Goal: Task Accomplishment & Management: Complete application form

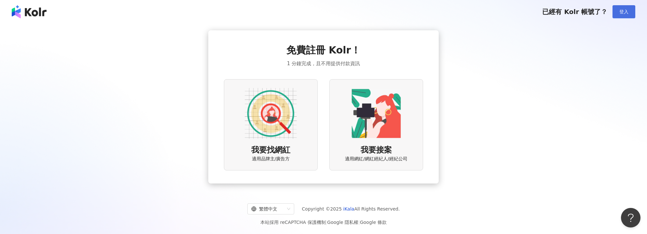
click at [618, 14] on button "登入" at bounding box center [623, 11] width 23 height 13
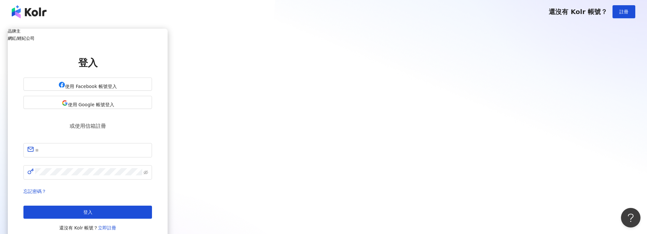
click at [168, 41] on div "網紅/經紀公司" at bounding box center [88, 38] width 160 height 5
click at [168, 41] on h5 "網紅/經紀公司" at bounding box center [88, 38] width 160 height 5
click at [152, 143] on span at bounding box center [87, 150] width 129 height 14
click at [148, 146] on input "text" at bounding box center [91, 150] width 113 height 8
type input "**********"
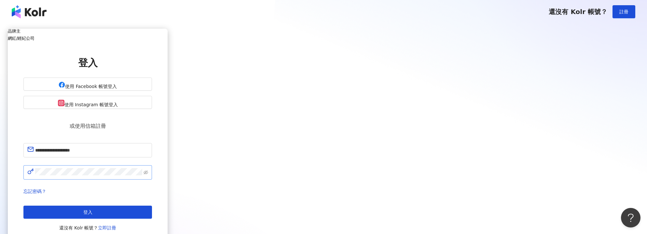
click at [152, 166] on span at bounding box center [87, 172] width 129 height 14
click button "登入" at bounding box center [87, 211] width 129 height 13
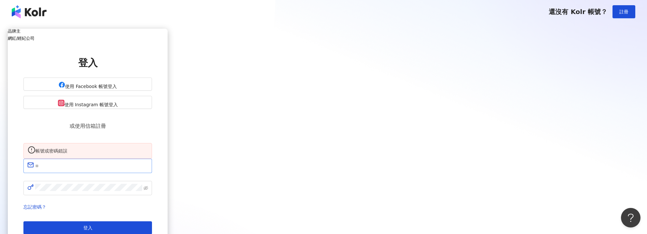
click at [152, 172] on span at bounding box center [87, 165] width 129 height 14
click at [152, 157] on div "帳號或密碼錯誤 請填寫信箱 忘記密碼？ 登入 還沒有 Kolr 帳號？ 立即註冊" at bounding box center [87, 195] width 129 height 104
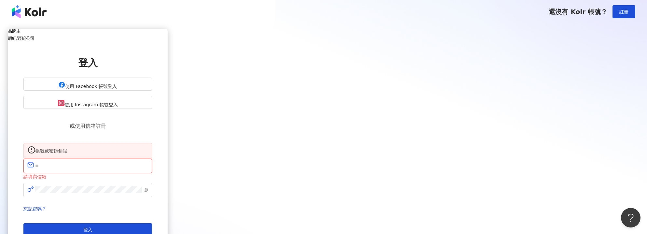
click at [148, 163] on input "text" at bounding box center [91, 165] width 113 height 8
type input "**********"
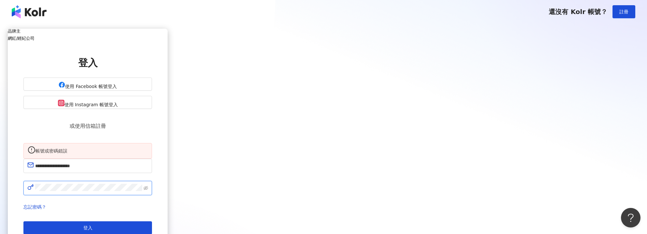
click button "登入" at bounding box center [87, 227] width 129 height 13
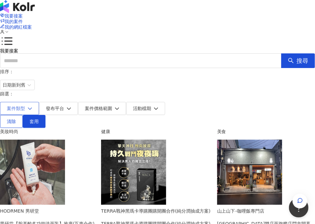
click at [32, 106] on icon "button" at bounding box center [30, 108] width 5 height 5
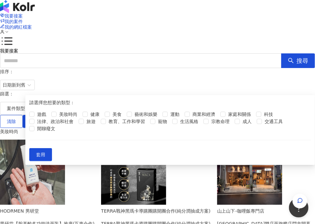
click at [64, 106] on span "發布平台" at bounding box center [55, 108] width 18 height 5
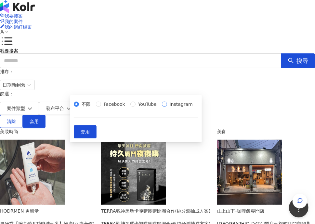
click at [167, 108] on span "Instagram" at bounding box center [181, 104] width 28 height 7
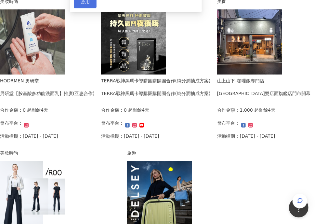
click at [90, 4] on span "套用" at bounding box center [85, 1] width 9 height 5
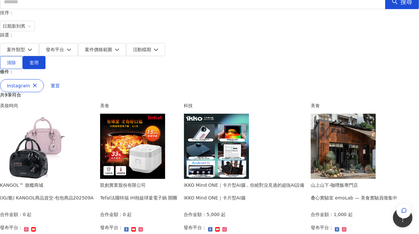
scroll to position [0, 0]
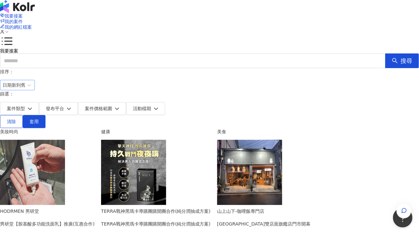
click at [32, 82] on span "日期新到舊" at bounding box center [18, 85] width 30 height 10
click at [375, 117] on div "日期新到舊" at bounding box center [372, 119] width 24 height 7
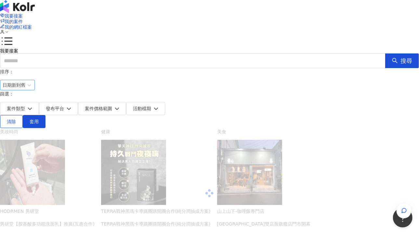
click at [32, 83] on span "日期新到舊" at bounding box center [18, 85] width 30 height 10
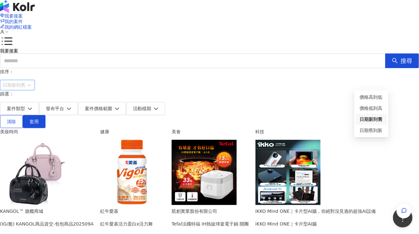
click at [369, 120] on div "日期新到舊" at bounding box center [372, 119] width 24 height 7
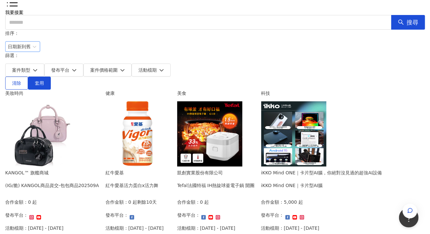
scroll to position [65, 0]
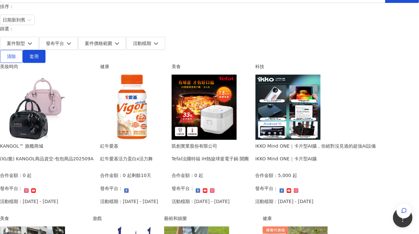
drag, startPoint x: 85, startPoint y: 56, endPoint x: 5, endPoint y: 84, distance: 84.9
click at [65, 84] on img at bounding box center [32, 107] width 65 height 65
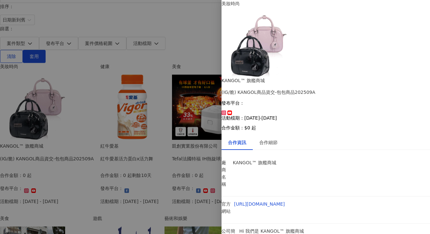
scroll to position [3, 0]
click at [277, 139] on div "合作細節" at bounding box center [268, 142] width 18 height 7
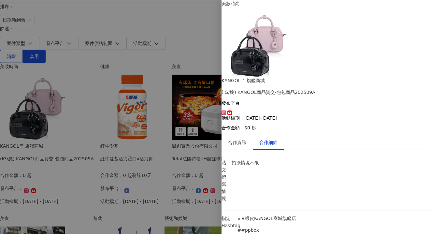
scroll to position [35, 0]
click at [228, 159] on p "貼文撰寫情境" at bounding box center [224, 180] width 7 height 43
click at [241, 139] on div "合作資訊" at bounding box center [237, 142] width 18 height 7
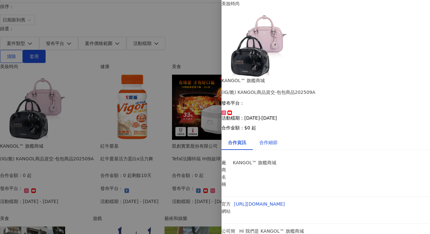
click at [277, 139] on div "合作細節" at bounding box center [268, 142] width 18 height 7
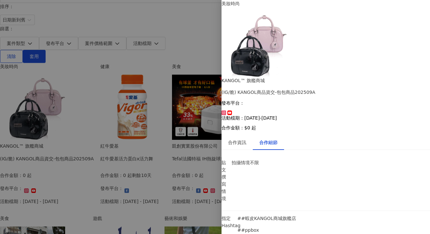
scroll to position [35, 0]
click at [242, 135] on div "合作資訊" at bounding box center [236, 142] width 31 height 15
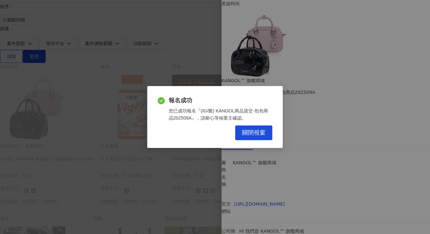
drag, startPoint x: 267, startPoint y: 131, endPoint x: 286, endPoint y: 112, distance: 26.9
click at [267, 131] on button "關閉視窗" at bounding box center [253, 132] width 37 height 15
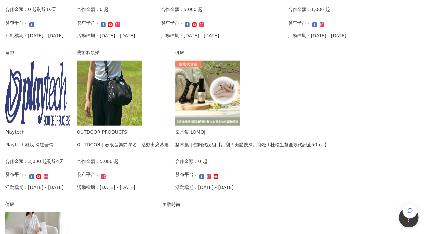
scroll to position [260, 0]
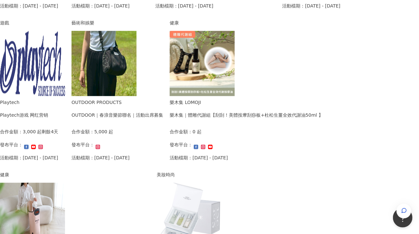
click at [137, 57] on img at bounding box center [104, 63] width 65 height 65
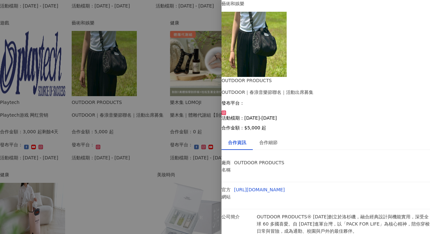
scroll to position [3, 0]
click at [95, 98] on div at bounding box center [215, 117] width 430 height 234
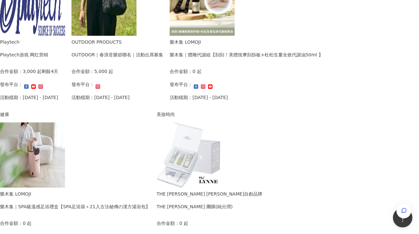
scroll to position [390, 0]
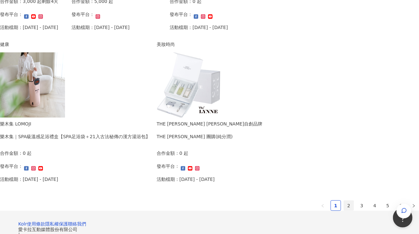
click at [344, 204] on link "2" at bounding box center [349, 205] width 10 height 10
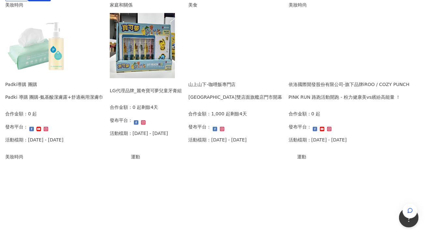
scroll to position [132, 0]
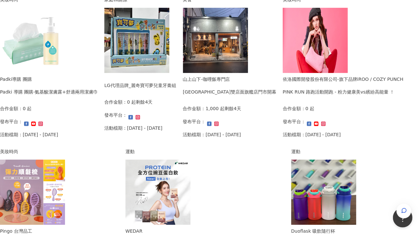
click at [65, 159] on img at bounding box center [32, 191] width 65 height 65
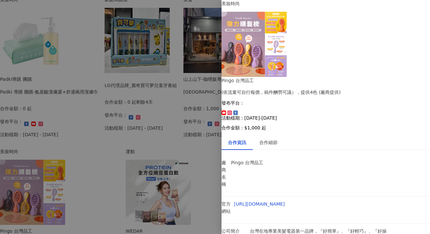
scroll to position [28, 0]
click at [270, 139] on div "合作細節" at bounding box center [268, 142] width 18 height 7
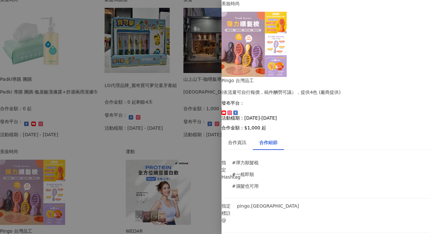
scroll to position [158, 0]
click at [116, 129] on div at bounding box center [215, 117] width 430 height 234
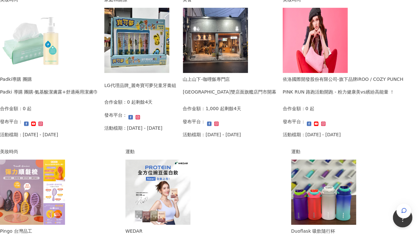
click at [191, 159] on img at bounding box center [158, 191] width 65 height 65
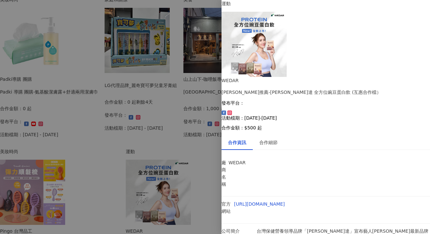
scroll to position [9, 0]
click at [54, 94] on div at bounding box center [215, 117] width 430 height 234
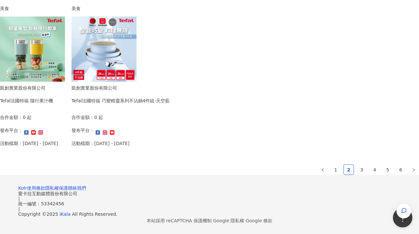
scroll to position [457, 0]
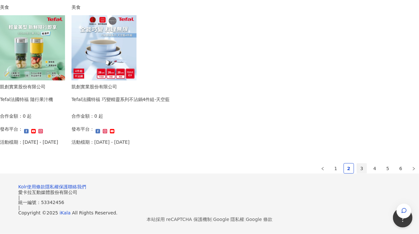
click at [357, 163] on link "3" at bounding box center [362, 168] width 10 height 10
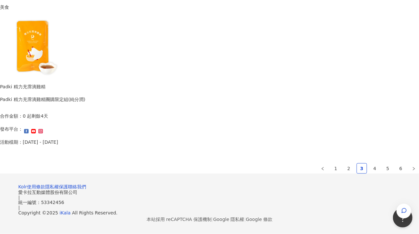
scroll to position [465, 0]
click at [370, 163] on link "4" at bounding box center [375, 168] width 10 height 10
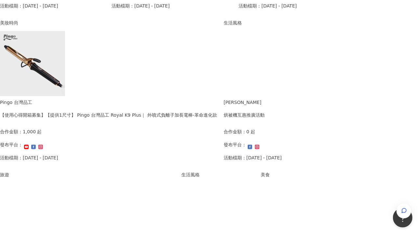
scroll to position [390, 0]
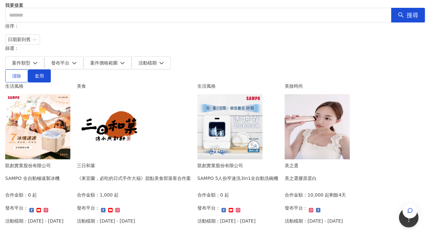
scroll to position [0, 0]
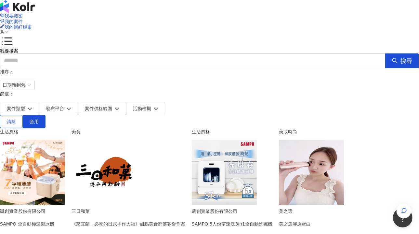
click at [137, 140] on img at bounding box center [104, 172] width 65 height 65
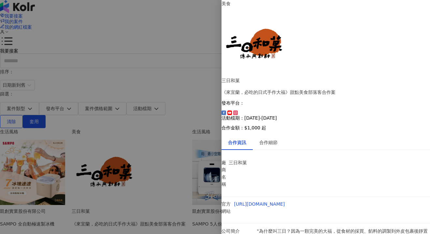
click at [215, 163] on div at bounding box center [215, 117] width 430 height 234
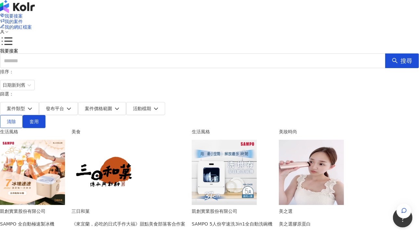
click at [137, 156] on img at bounding box center [104, 172] width 65 height 65
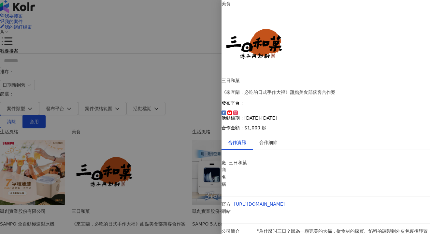
scroll to position [21, 0]
click at [273, 139] on div "合作細節" at bounding box center [268, 142] width 18 height 7
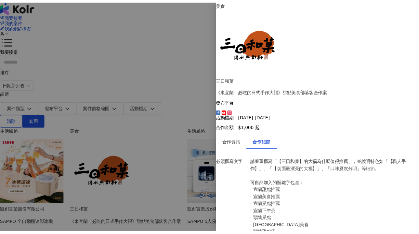
scroll to position [152, 0]
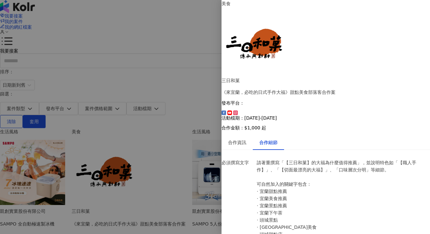
click at [191, 111] on div at bounding box center [215, 117] width 430 height 234
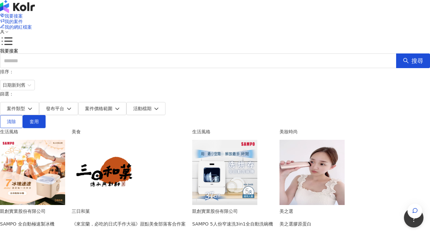
click at [33, 74] on div "排序： 日期新到舊 篩選： 案件類型 發布平台 案件價格範圍 活動檔期 清除 套用" at bounding box center [215, 98] width 430 height 60
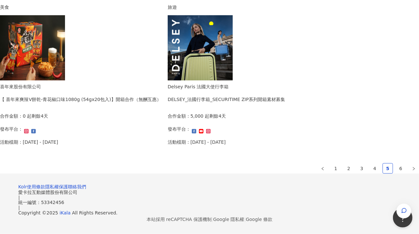
scroll to position [465, 0]
click at [396, 163] on link "6" at bounding box center [401, 168] width 10 height 10
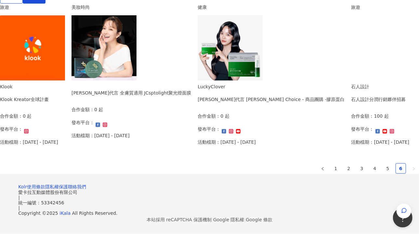
scroll to position [130, 0]
